Goal: Browse casually

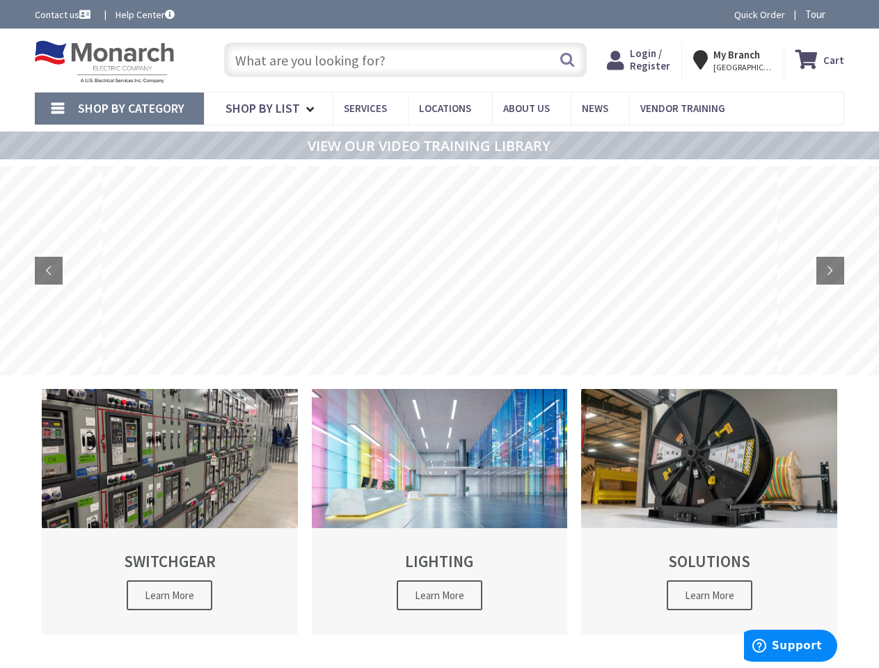
click at [439, 334] on rs-layer at bounding box center [439, 270] width 675 height 209
click at [820, 14] on span "Tour" at bounding box center [822, 14] width 35 height 13
click at [832, 14] on icon at bounding box center [833, 14] width 22 height 22
click at [735, 60] on strong "My Branch" at bounding box center [736, 54] width 47 height 13
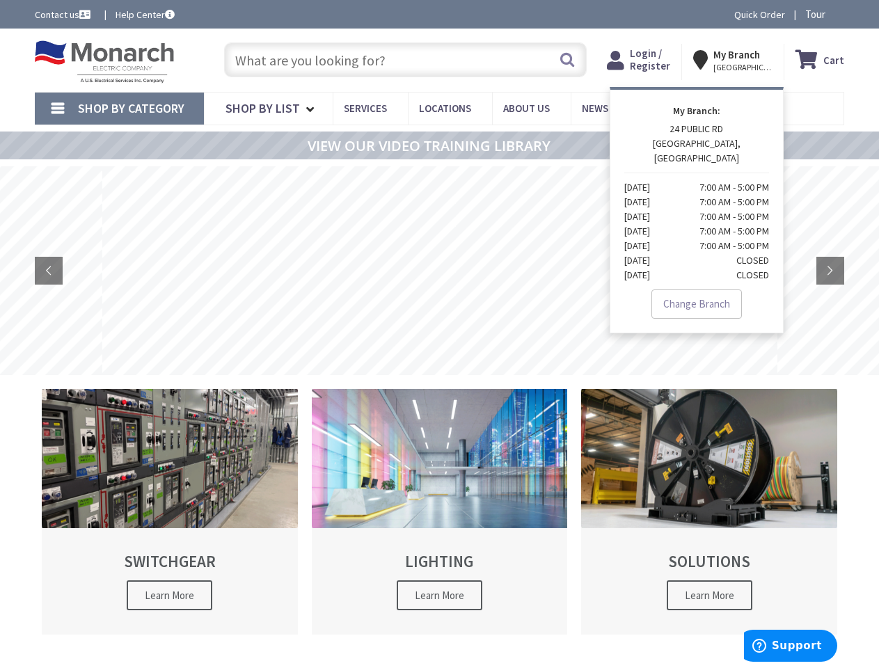
click at [119, 109] on span "Shop By Category" at bounding box center [131, 108] width 106 height 16
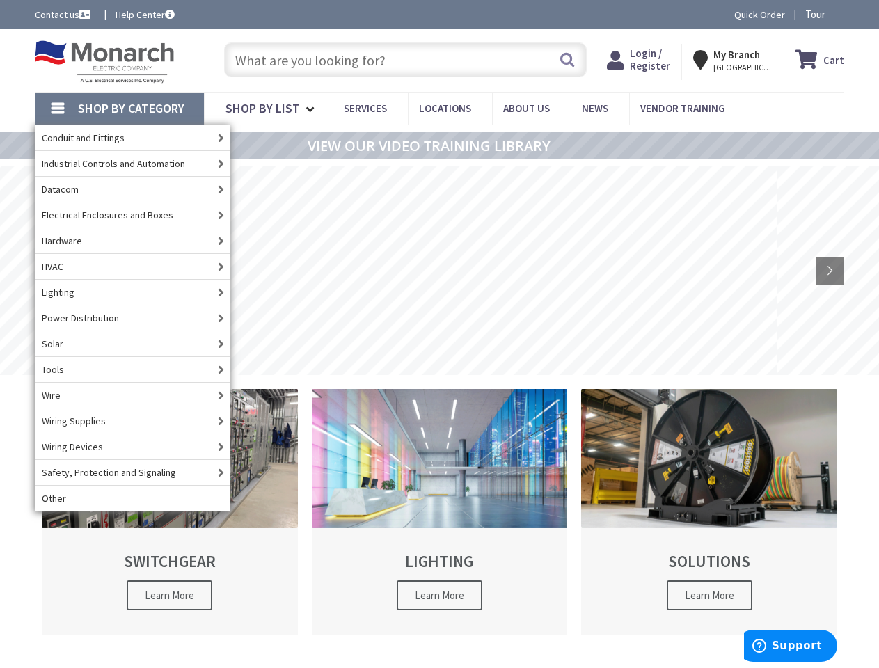
click at [119, 109] on span "Shop By Category" at bounding box center [131, 108] width 106 height 16
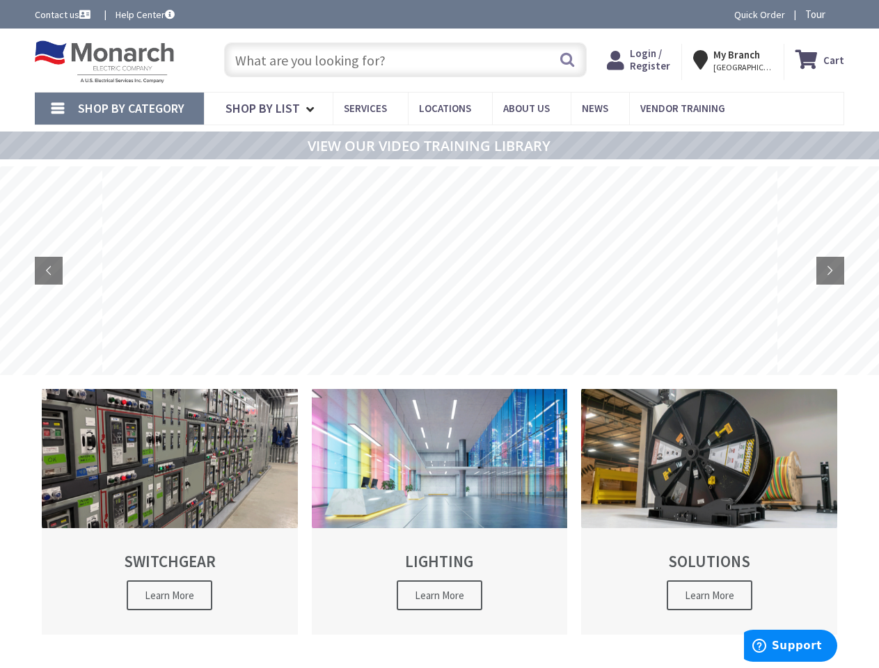
click at [439, 271] on rs-layer at bounding box center [439, 270] width 675 height 209
click at [49, 271] on rs-arrow at bounding box center [49, 271] width 28 height 28
click at [830, 271] on rs-arrow at bounding box center [830, 271] width 28 height 28
